Goal: Task Accomplishment & Management: Use online tool/utility

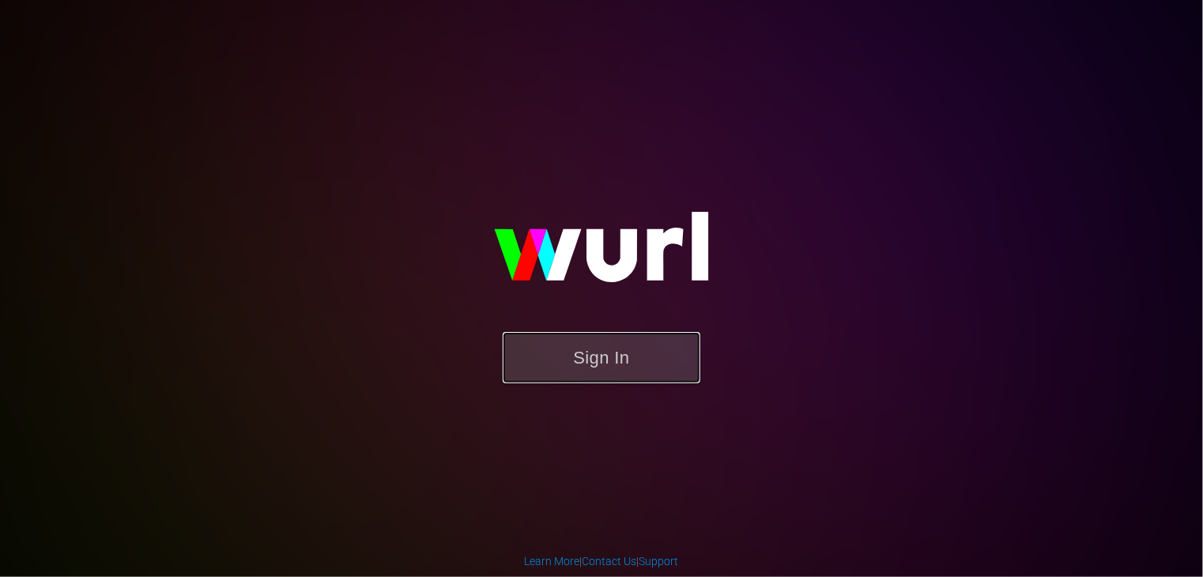
click at [573, 360] on button "Sign In" at bounding box center [602, 357] width 198 height 51
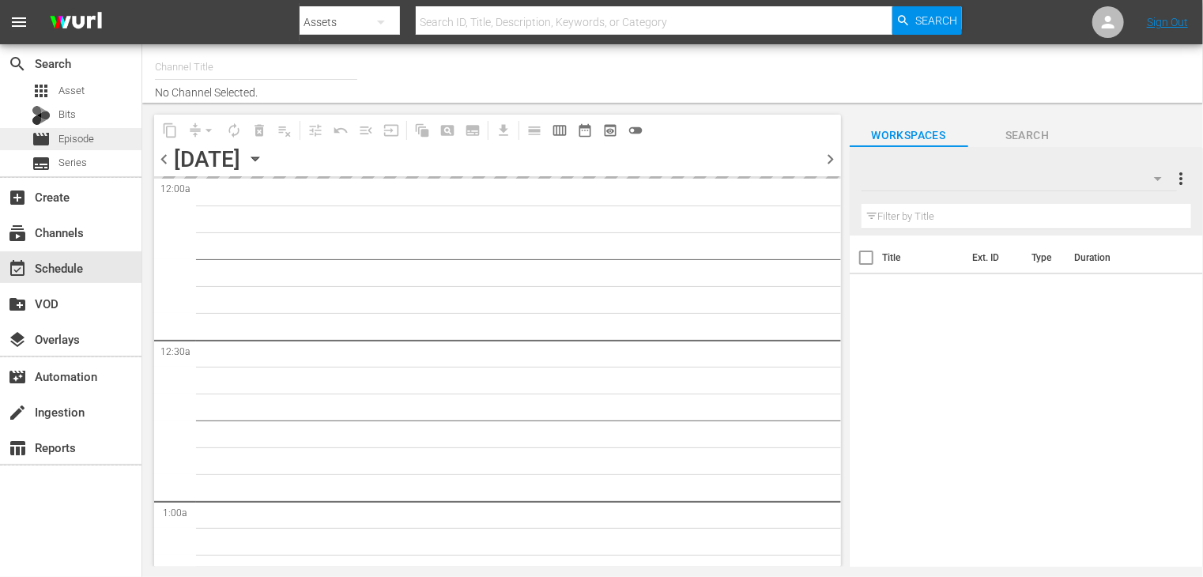
click at [87, 143] on span "Episode" at bounding box center [76, 139] width 36 height 16
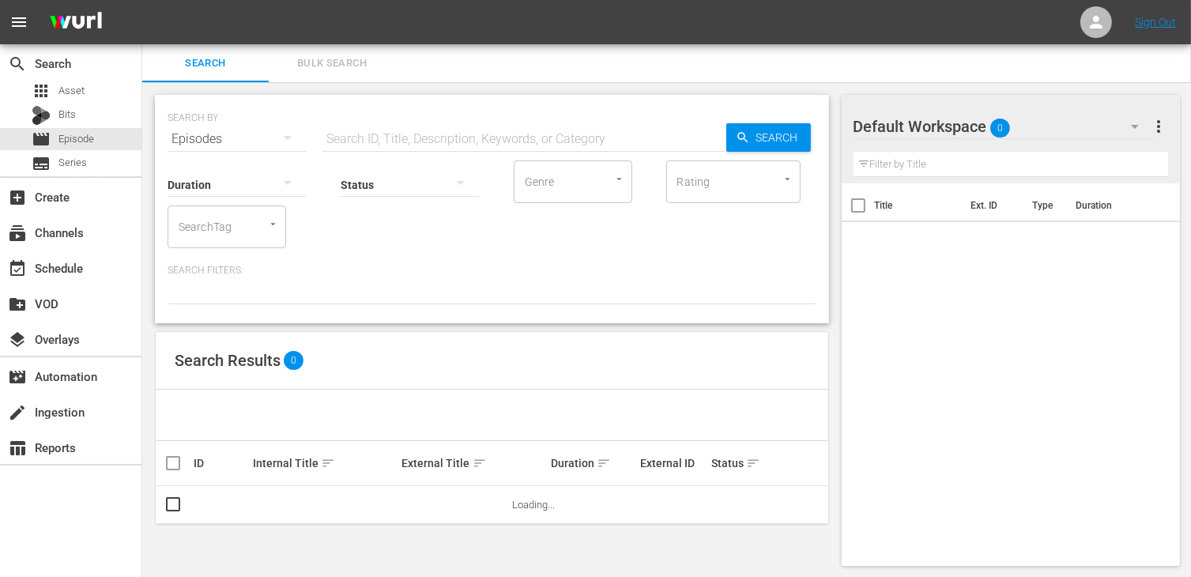
click at [336, 131] on input "text" at bounding box center [524, 139] width 404 height 38
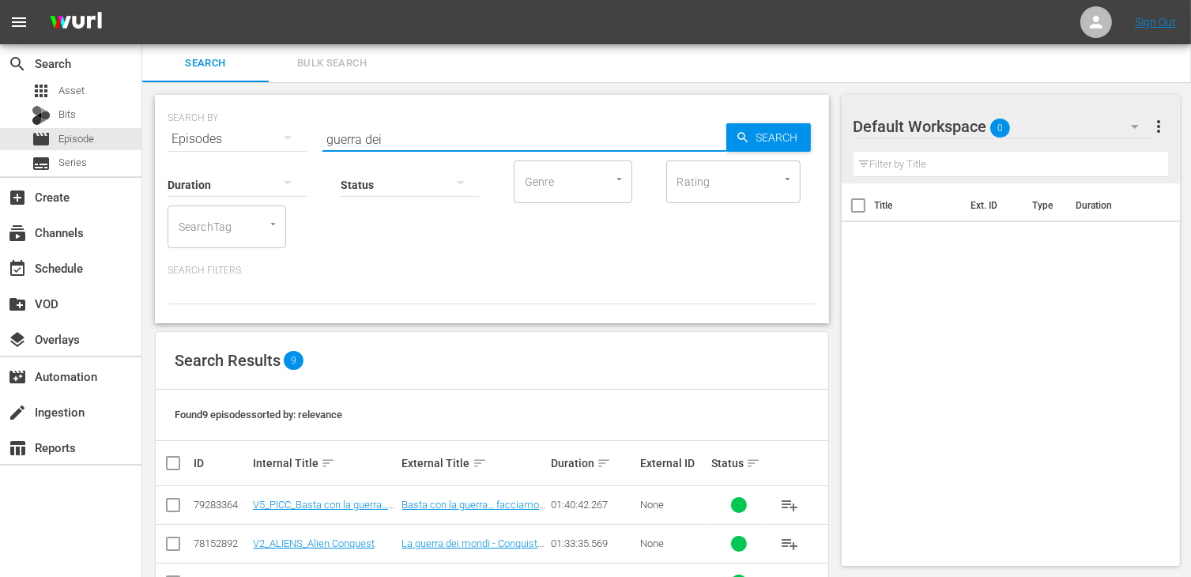
type input "guerra dei"
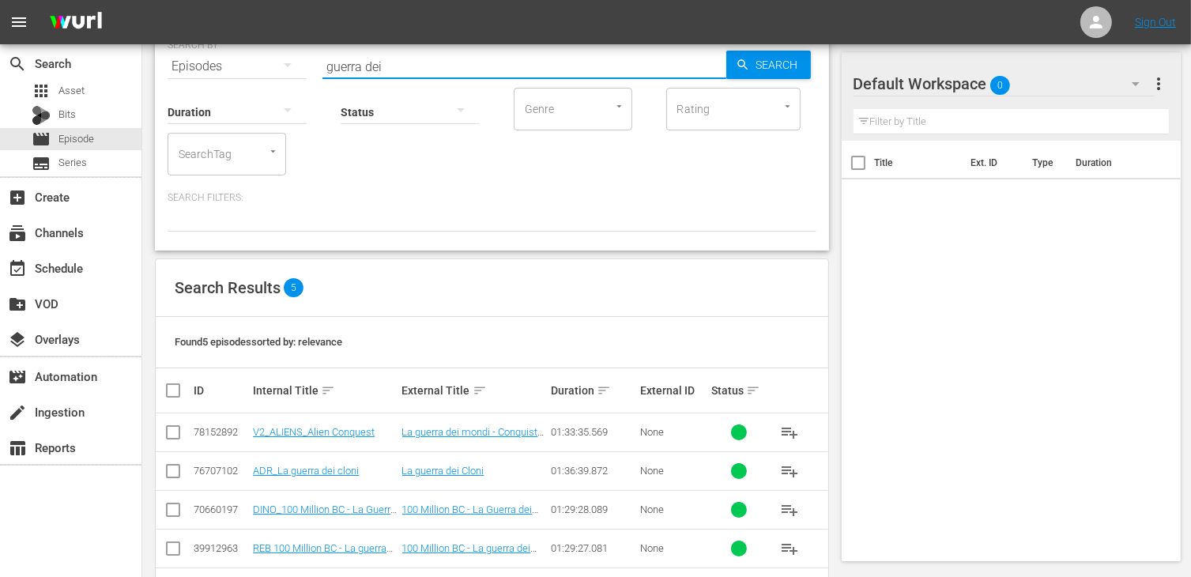
scroll to position [130, 0]
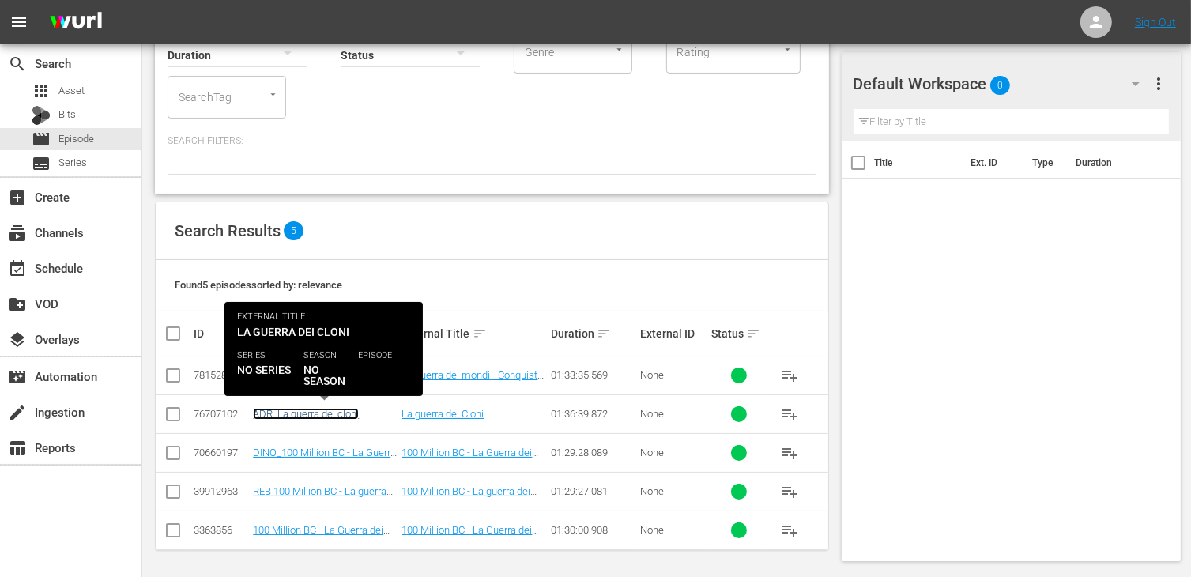
click at [284, 410] on link "ADR_La guerra dei cloni" at bounding box center [306, 414] width 106 height 12
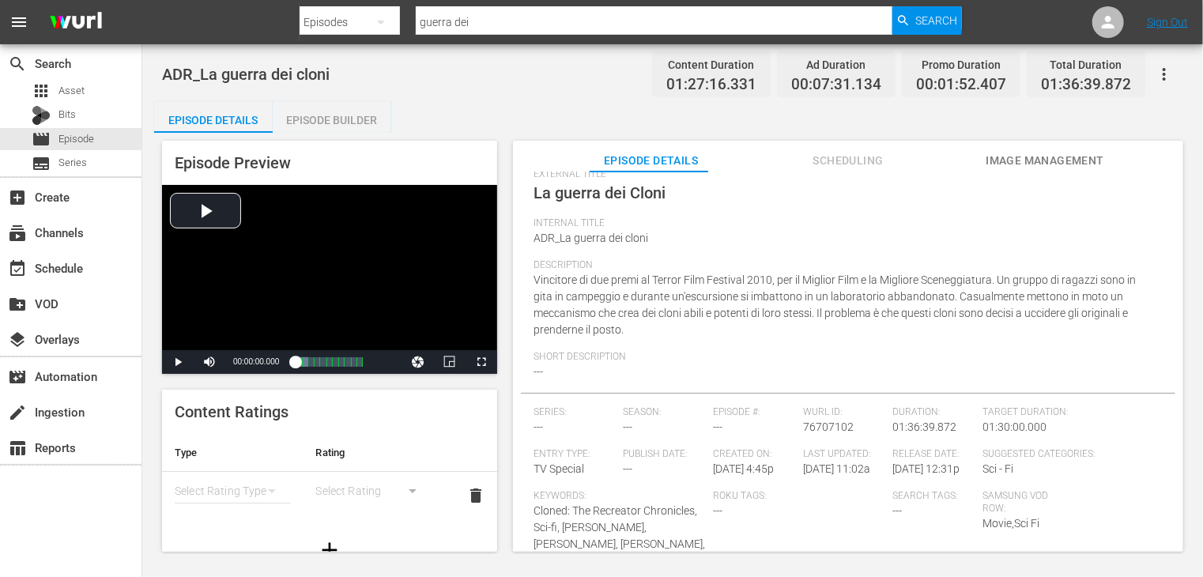
scroll to position [149, 0]
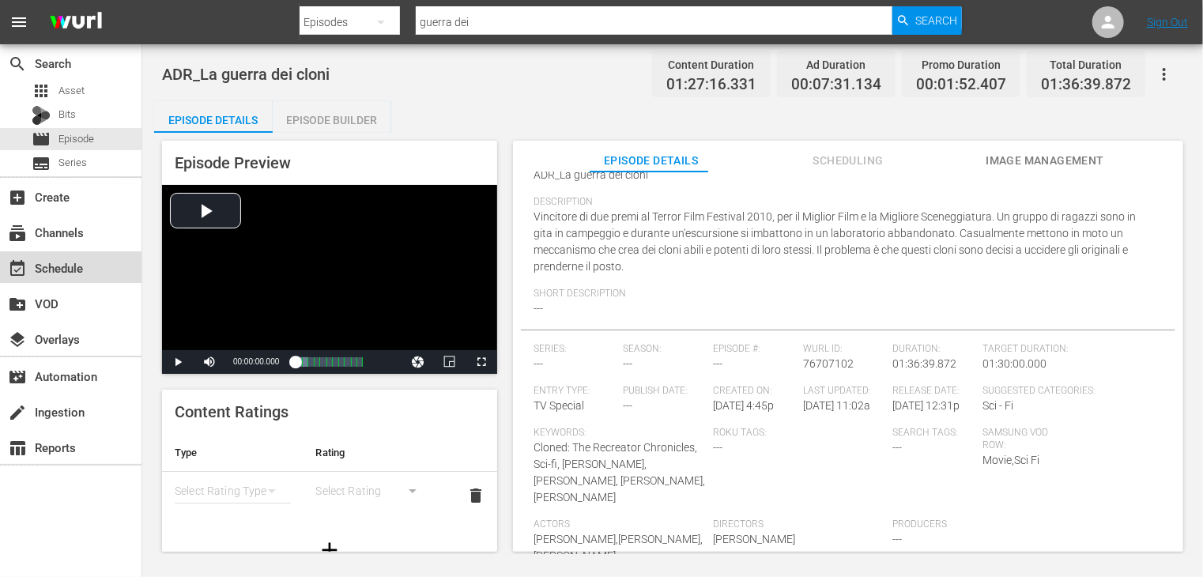
click at [80, 257] on div "event_available Schedule" at bounding box center [70, 267] width 141 height 32
